Goal: Task Accomplishment & Management: Manage account settings

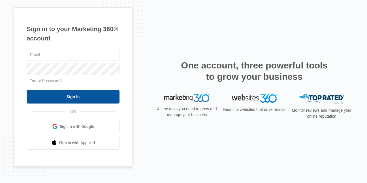
type input "[EMAIL_ADDRESS][DOMAIN_NAME]"
click at [78, 97] on input "Sign In" at bounding box center [73, 97] width 93 height 14
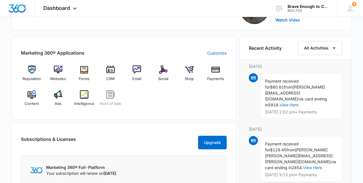
scroll to position [202, 0]
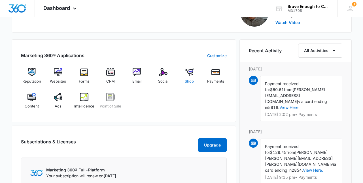
click at [186, 73] on img at bounding box center [189, 72] width 9 height 9
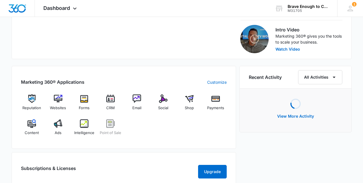
scroll to position [203, 0]
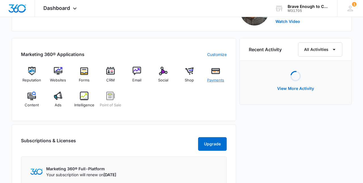
click at [213, 74] on img at bounding box center [215, 71] width 9 height 9
